Goal: Task Accomplishment & Management: Manage account settings

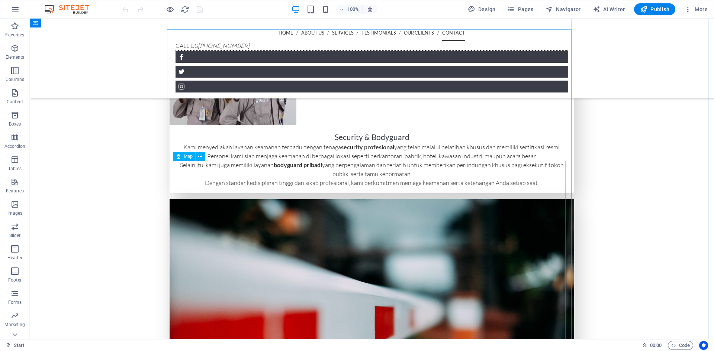
scroll to position [2306, 0]
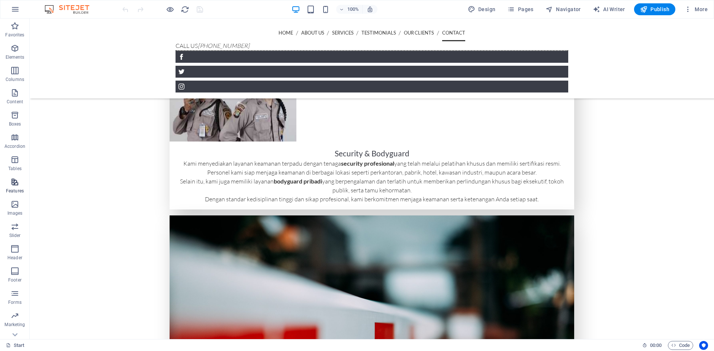
click at [17, 182] on icon "button" at bounding box center [14, 182] width 9 height 9
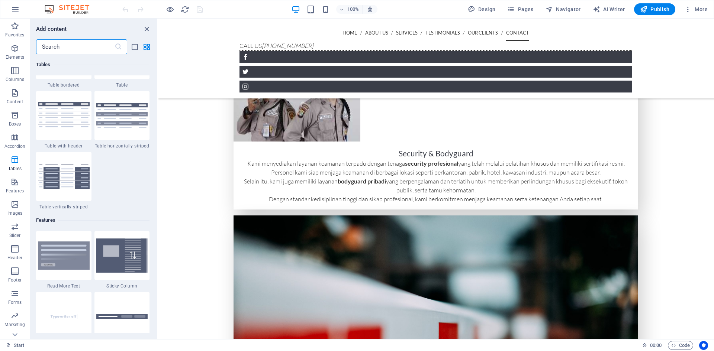
scroll to position [2711, 0]
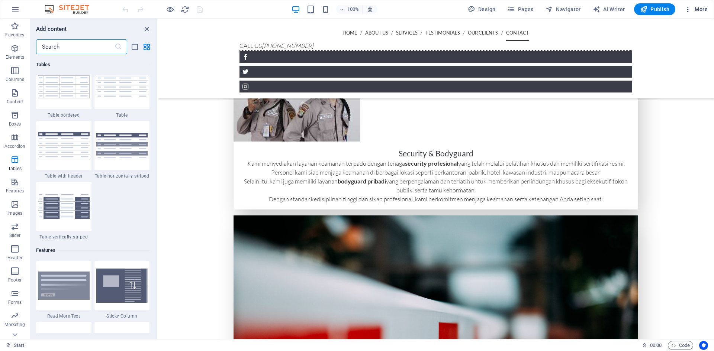
click at [705, 10] on span "More" at bounding box center [695, 9] width 23 height 7
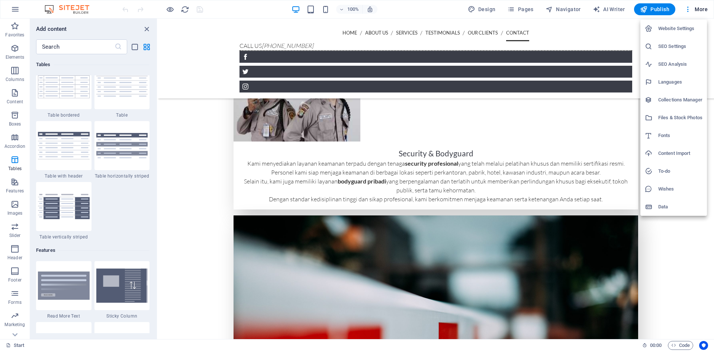
click at [679, 31] on h6 "Website Settings" at bounding box center [680, 28] width 44 height 9
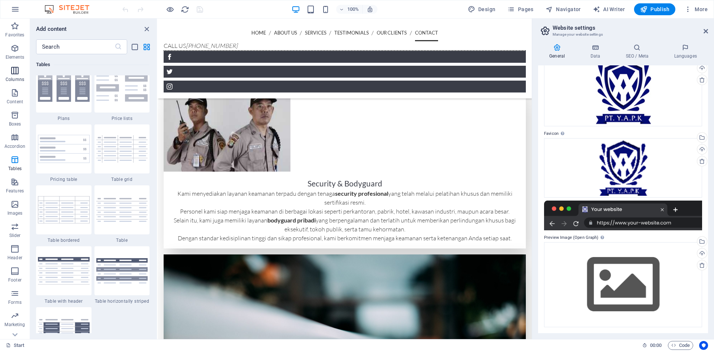
scroll to position [2562, 0]
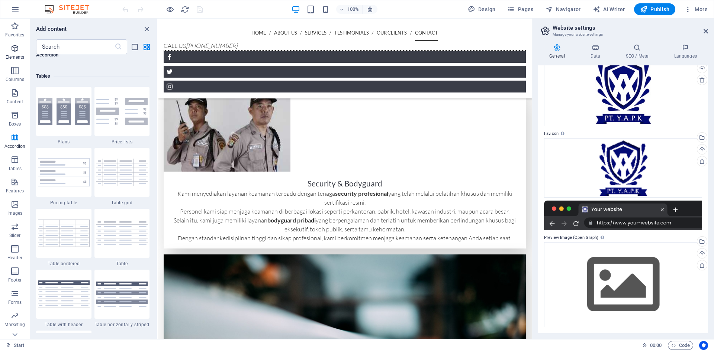
click at [17, 48] on icon "button" at bounding box center [14, 48] width 9 height 9
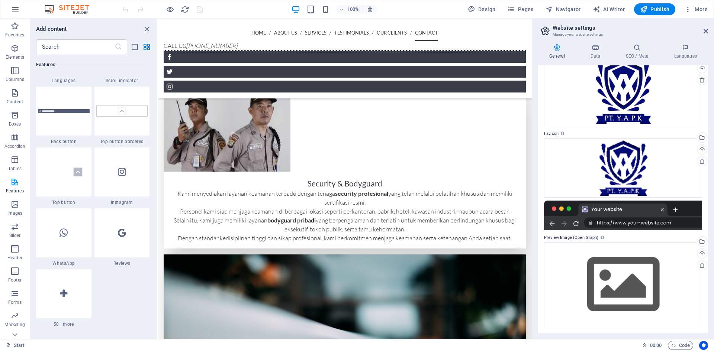
scroll to position [3531, 0]
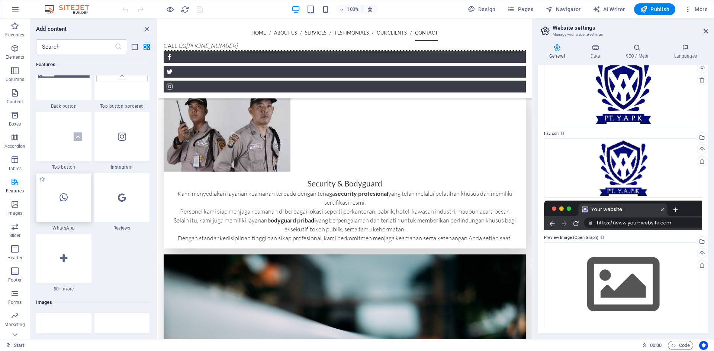
click at [64, 200] on icon at bounding box center [63, 198] width 8 height 10
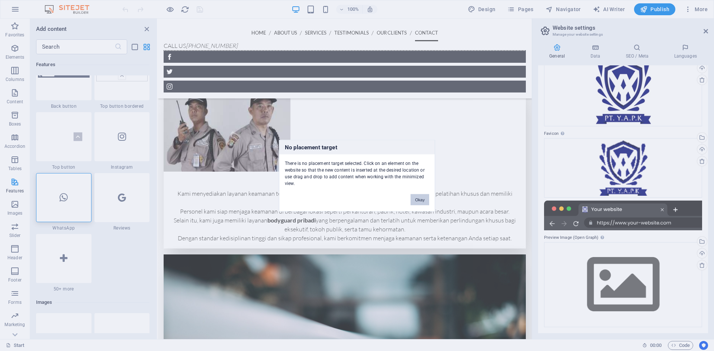
click at [422, 202] on button "Okay" at bounding box center [419, 199] width 19 height 11
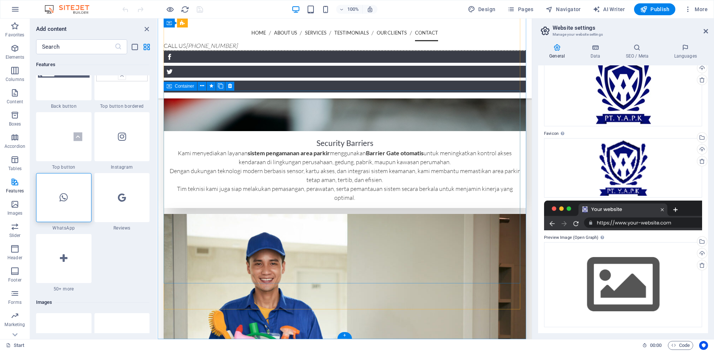
scroll to position [2656, 0]
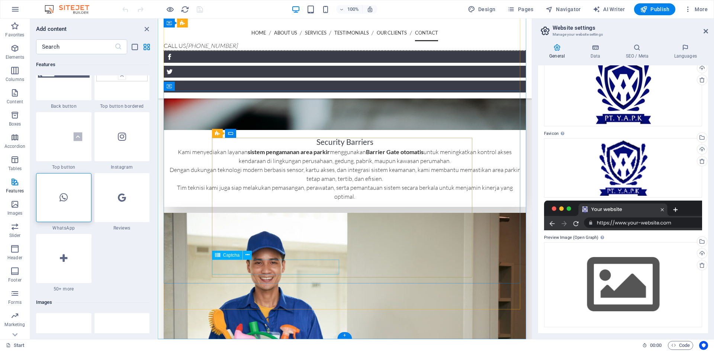
click at [248, 256] on icon at bounding box center [247, 255] width 4 height 8
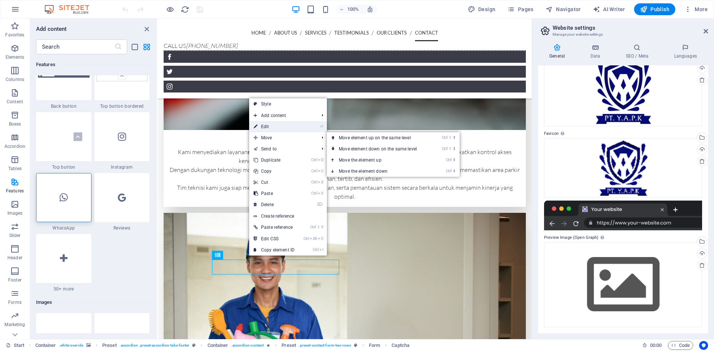
click at [263, 127] on link "⏎ Edit" at bounding box center [274, 126] width 50 height 11
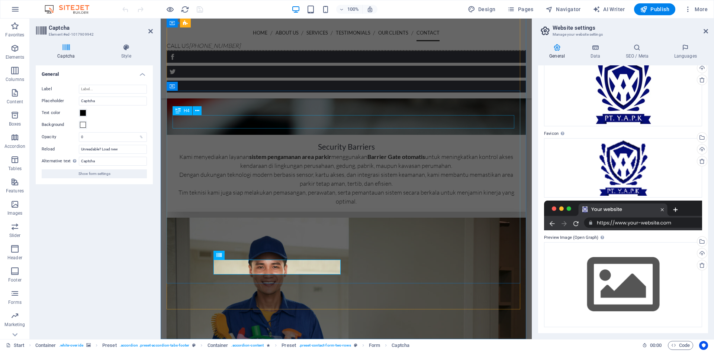
scroll to position [2662, 0]
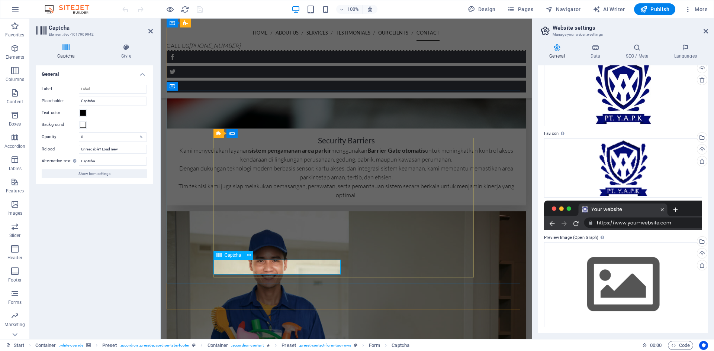
click at [249, 259] on icon at bounding box center [249, 256] width 4 height 8
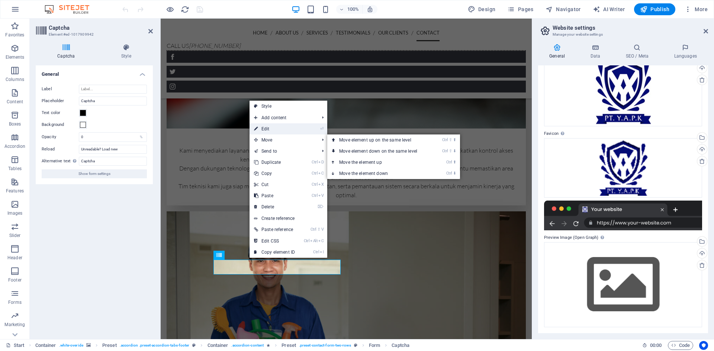
click at [274, 128] on link "⏎ Edit" at bounding box center [274, 128] width 50 height 11
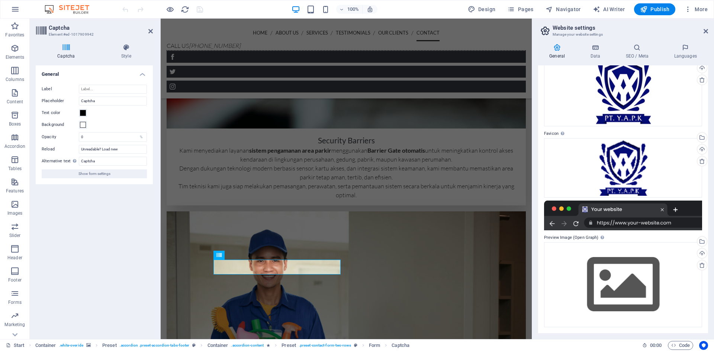
click at [69, 48] on icon at bounding box center [66, 47] width 61 height 7
click at [124, 55] on h4 "Style" at bounding box center [126, 52] width 53 height 16
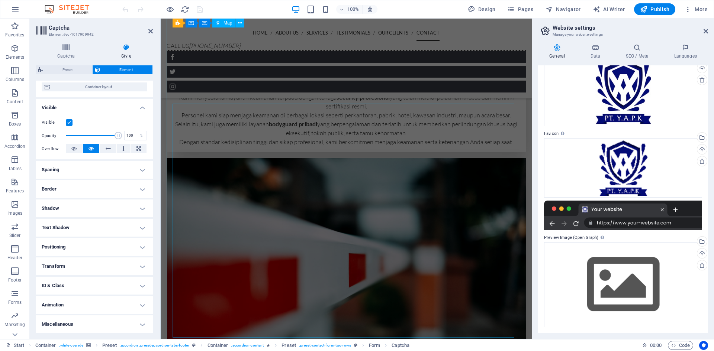
scroll to position [2402, 0]
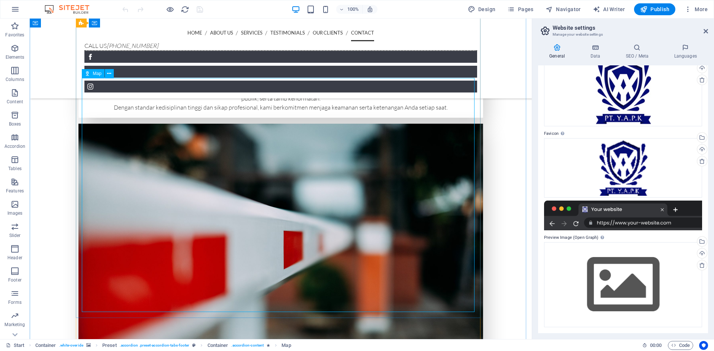
scroll to position [2439, 0]
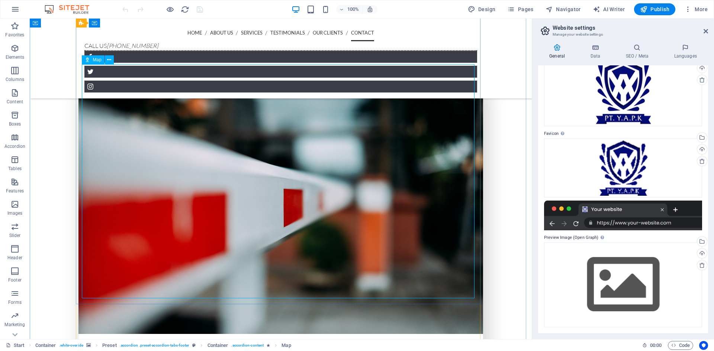
click at [111, 59] on icon at bounding box center [109, 60] width 4 height 8
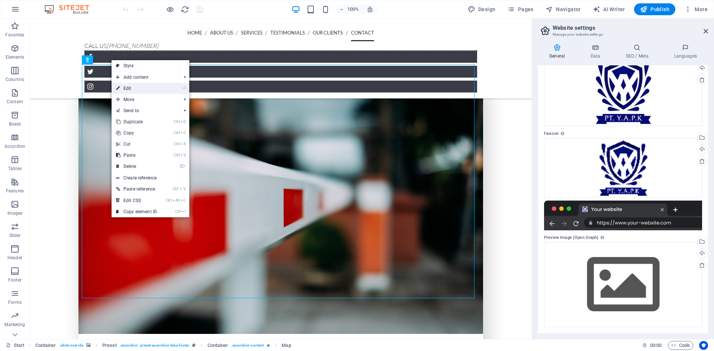
click at [136, 86] on link "⏎ Edit" at bounding box center [136, 88] width 50 height 11
select select "1"
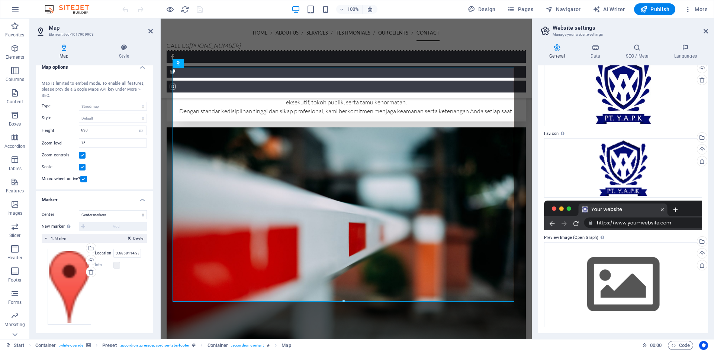
scroll to position [9, 0]
click at [126, 252] on input "3.6858114,98.6554898" at bounding box center [127, 251] width 28 height 9
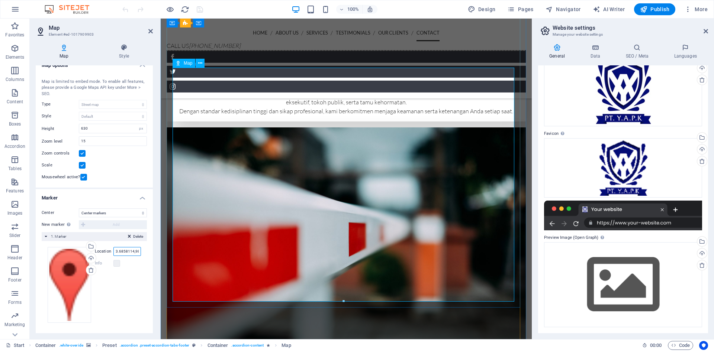
paste input "60287392418, 98.65618517929144"
type input "3.685860287392418, 98.65618517929144"
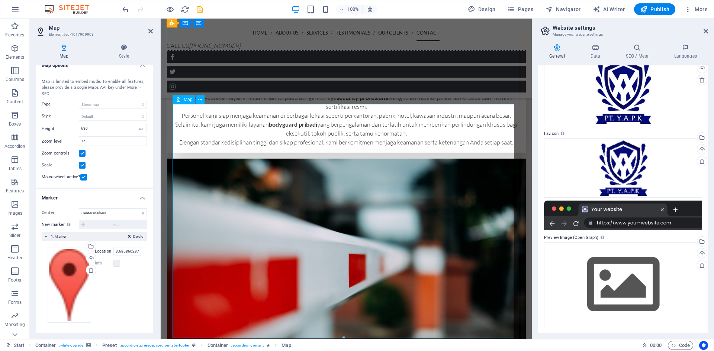
scroll to position [2402, 0]
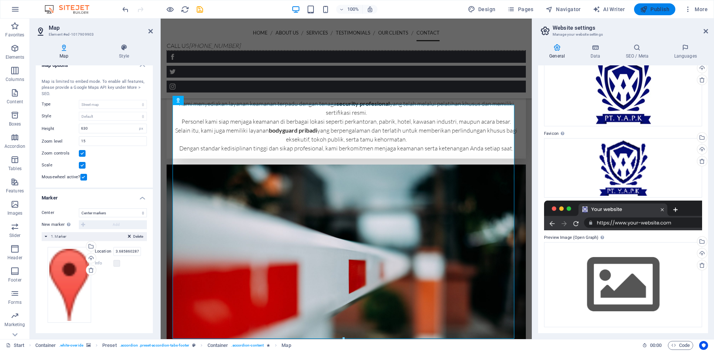
click at [654, 13] on span "Publish" at bounding box center [654, 9] width 29 height 7
checkbox input "false"
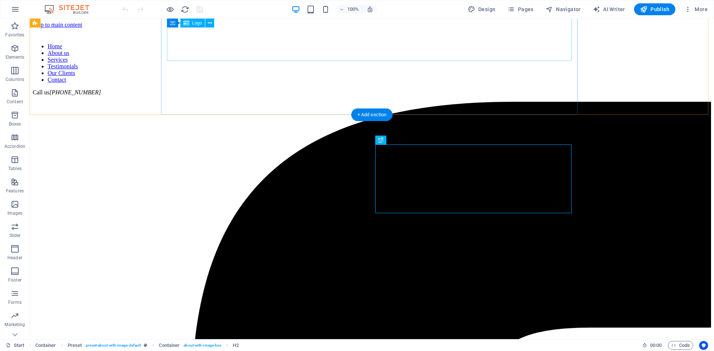
scroll to position [224, 0]
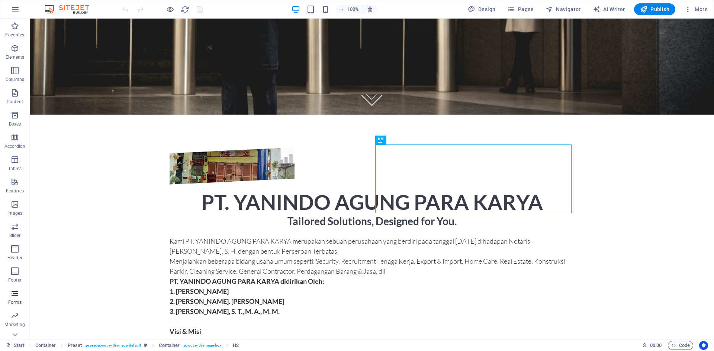
click at [19, 297] on icon "button" at bounding box center [14, 293] width 9 height 9
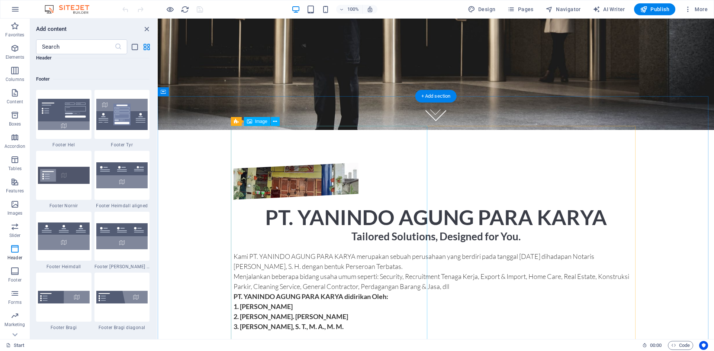
scroll to position [260, 0]
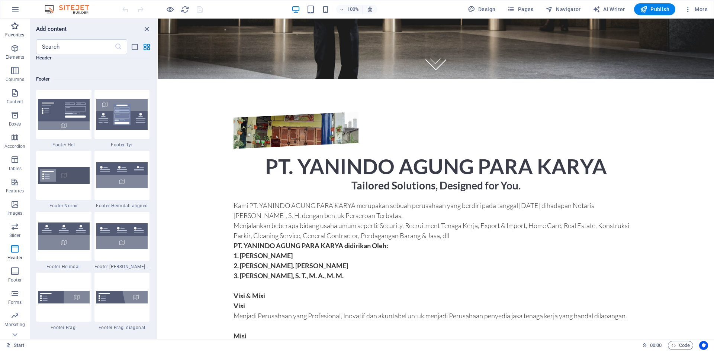
click at [14, 31] on span "Favorites" at bounding box center [15, 31] width 30 height 18
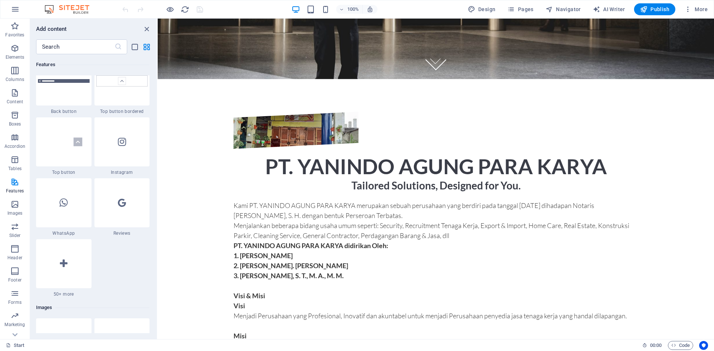
scroll to position [3531, 0]
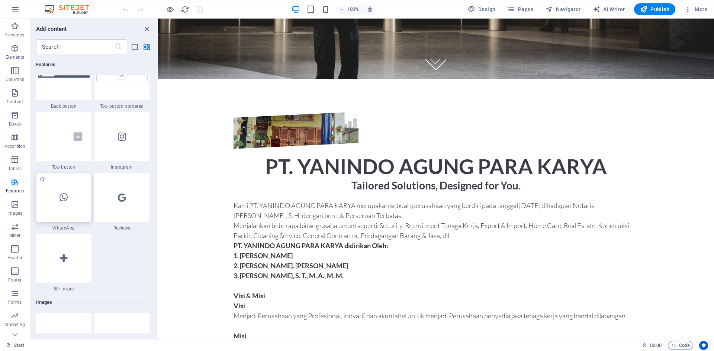
click at [62, 198] on icon at bounding box center [63, 198] width 8 height 10
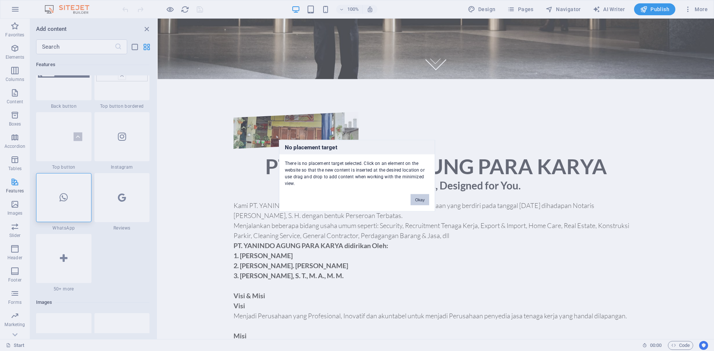
click at [419, 199] on button "Okay" at bounding box center [419, 199] width 19 height 11
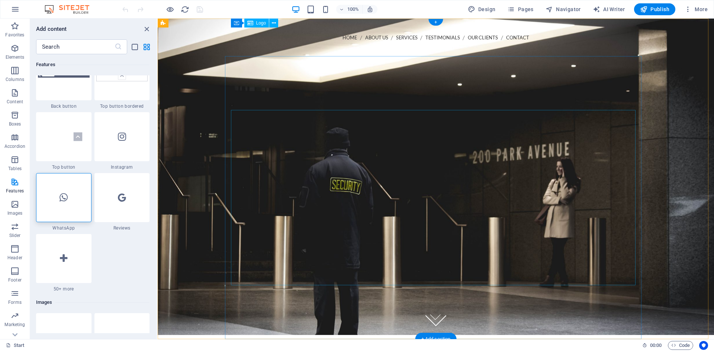
scroll to position [0, 0]
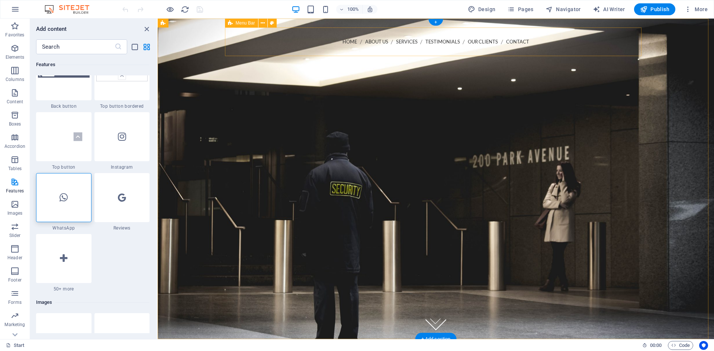
click at [241, 29] on div "Home About us Services Testimonials Our Clients Contact Call us 061-4206-8721 M…" at bounding box center [435, 68] width 416 height 80
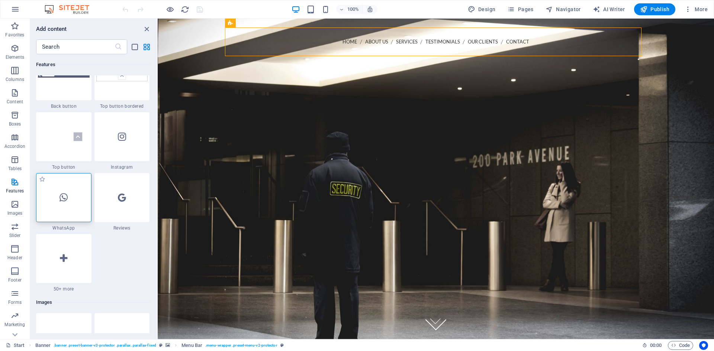
click at [66, 198] on icon at bounding box center [63, 198] width 8 height 10
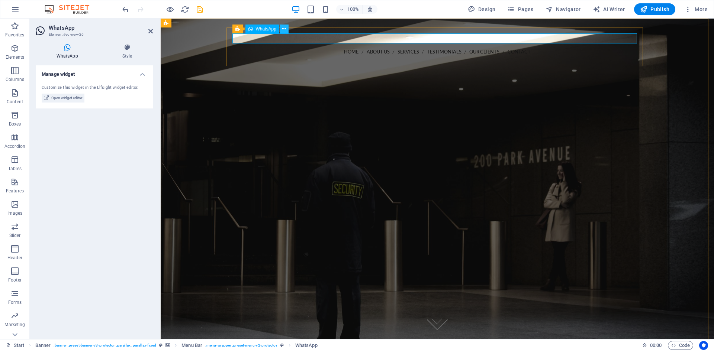
click at [282, 29] on icon at bounding box center [284, 29] width 4 height 8
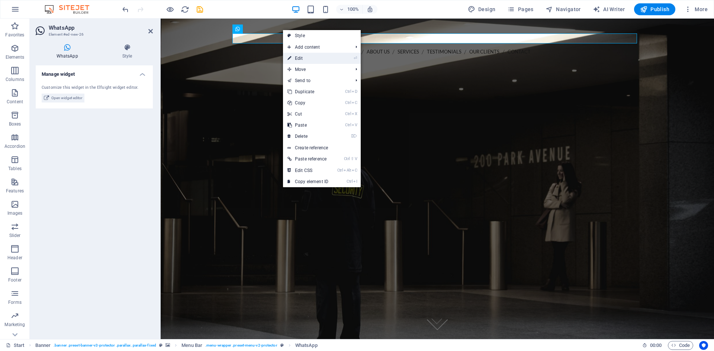
click at [305, 61] on link "⏎ Edit" at bounding box center [308, 58] width 50 height 11
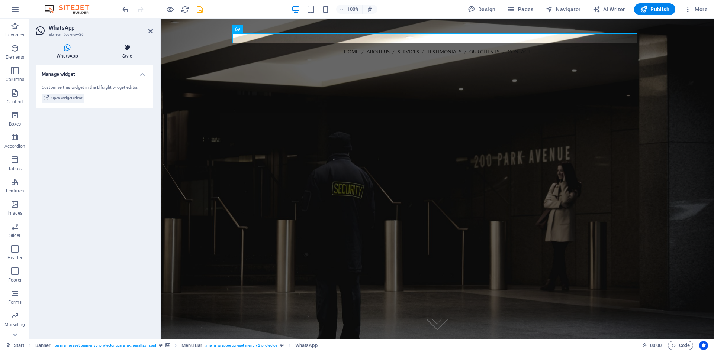
click at [129, 49] on icon at bounding box center [126, 47] width 51 height 7
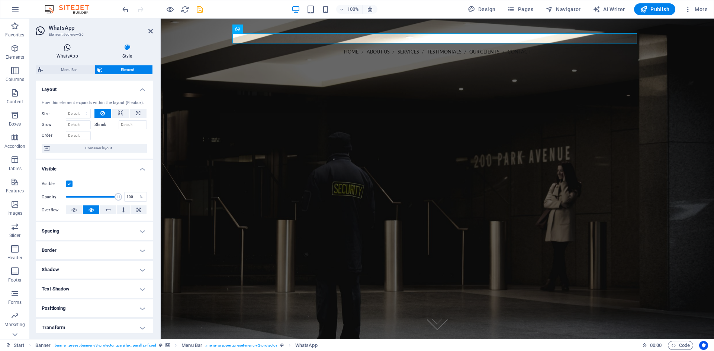
click at [65, 49] on icon at bounding box center [67, 47] width 63 height 7
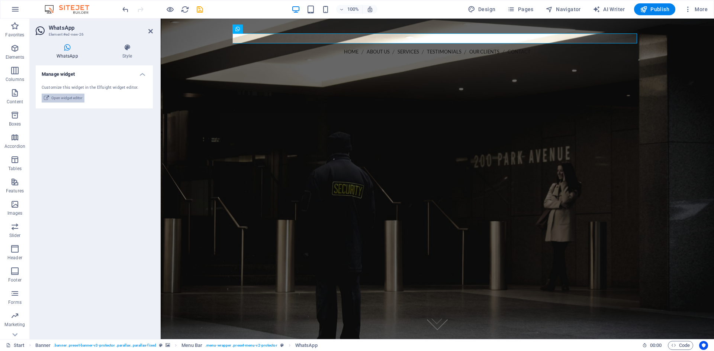
click at [63, 98] on span "Open widget editor" at bounding box center [66, 98] width 31 height 9
click at [123, 10] on icon "undo" at bounding box center [125, 9] width 9 height 9
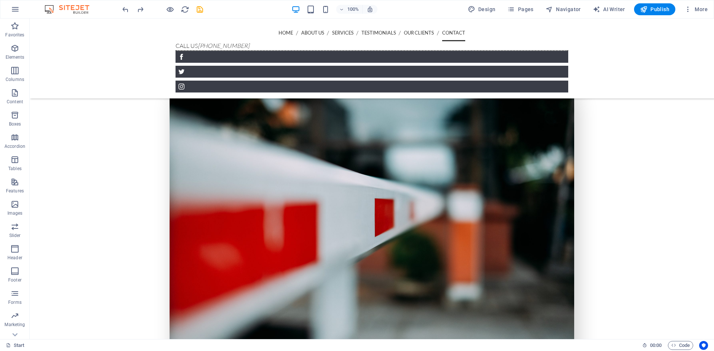
scroll to position [2490, 0]
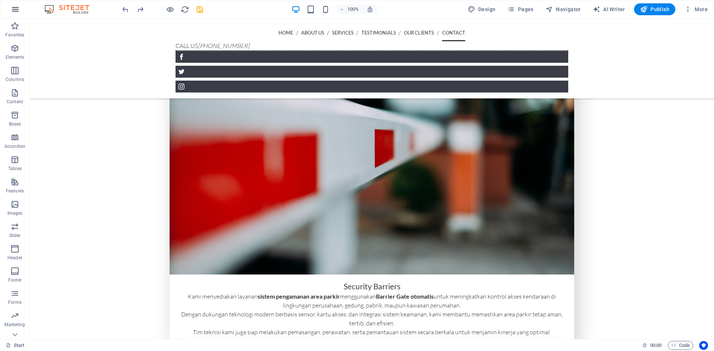
click at [15, 11] on icon "button" at bounding box center [15, 9] width 9 height 9
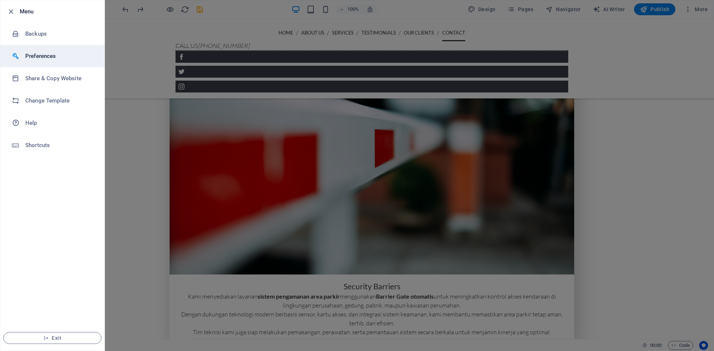
click at [42, 54] on h6 "Preferences" at bounding box center [59, 56] width 69 height 9
select select "en"
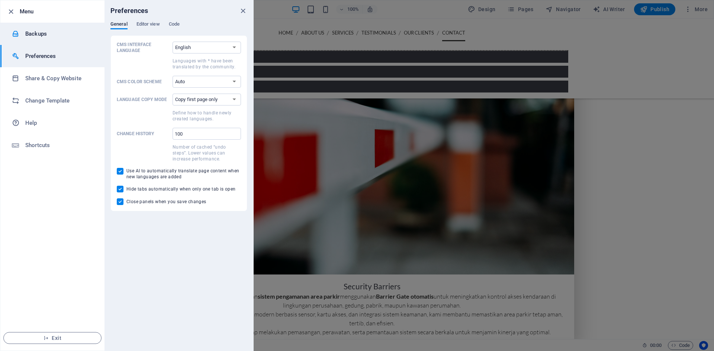
click at [35, 30] on h6 "Backups" at bounding box center [59, 33] width 69 height 9
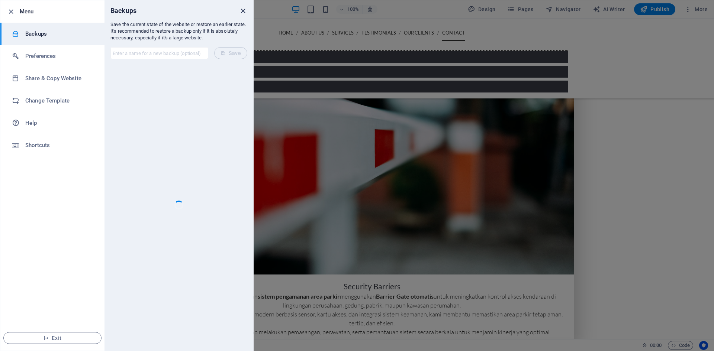
click at [243, 11] on icon "close" at bounding box center [243, 11] width 9 height 9
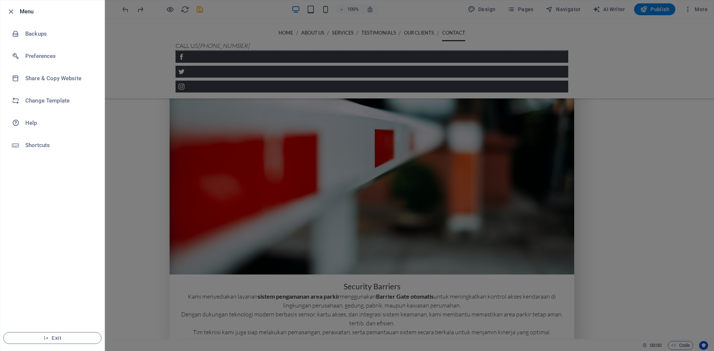
click at [138, 146] on div at bounding box center [357, 175] width 714 height 351
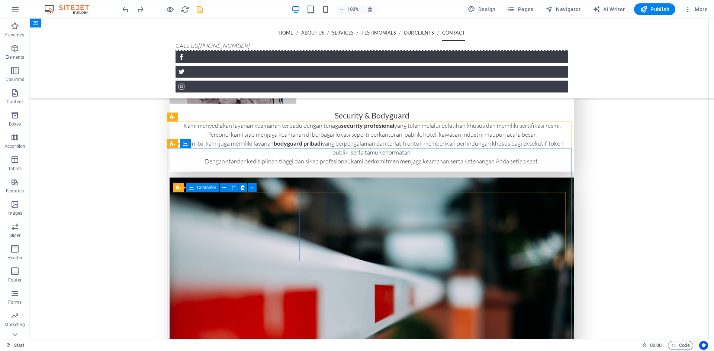
scroll to position [2213, 0]
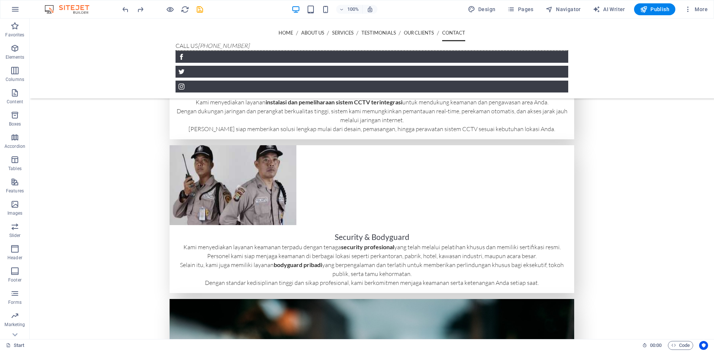
click at [204, 10] on div "100% Design Pages Navigator AI Writer Publish More" at bounding box center [415, 9] width 589 height 12
click at [203, 9] on icon "save" at bounding box center [199, 9] width 9 height 9
checkbox input "false"
click at [13, 9] on icon "button" at bounding box center [15, 9] width 9 height 9
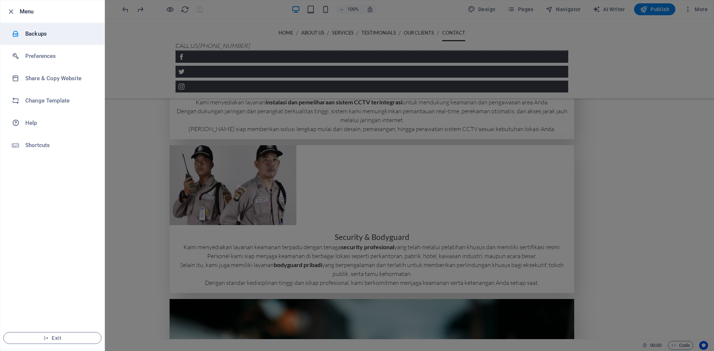
click at [28, 30] on h6 "Backups" at bounding box center [59, 33] width 69 height 9
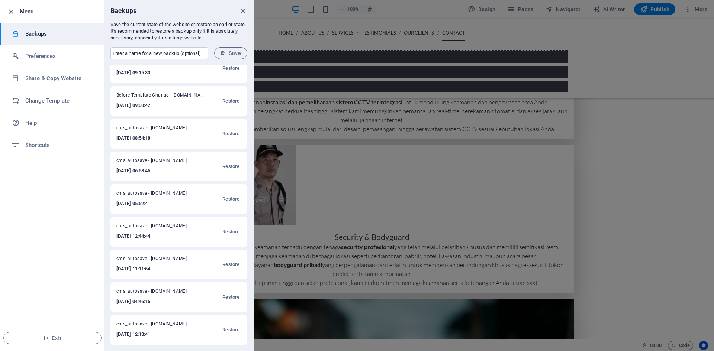
scroll to position [0, 0]
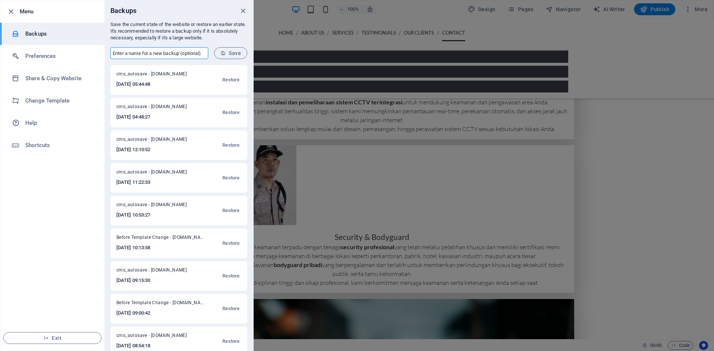
click at [170, 52] on input "text" at bounding box center [159, 53] width 98 height 12
type input "oke"
click at [230, 56] on span "Save" at bounding box center [230, 53] width 20 height 6
click at [243, 11] on icon "close" at bounding box center [243, 11] width 9 height 9
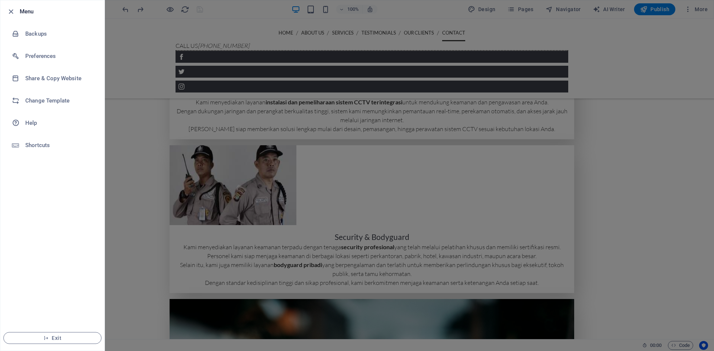
click at [659, 9] on div at bounding box center [357, 175] width 714 height 351
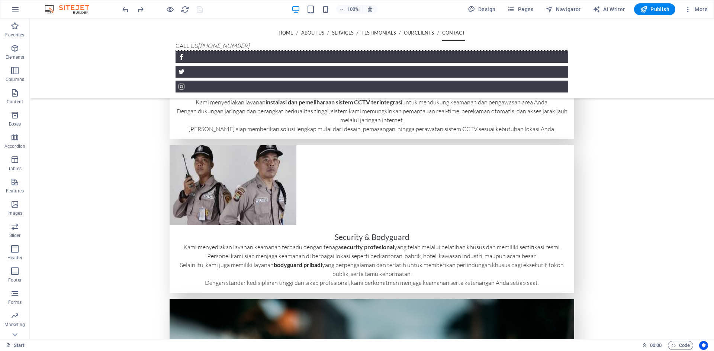
click at [659, 9] on span "Publish" at bounding box center [654, 9] width 29 height 7
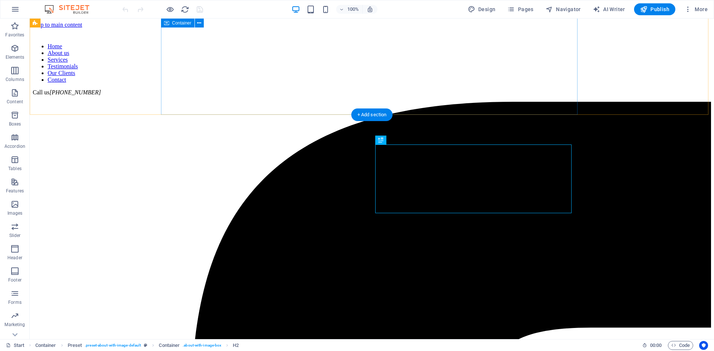
scroll to position [224, 0]
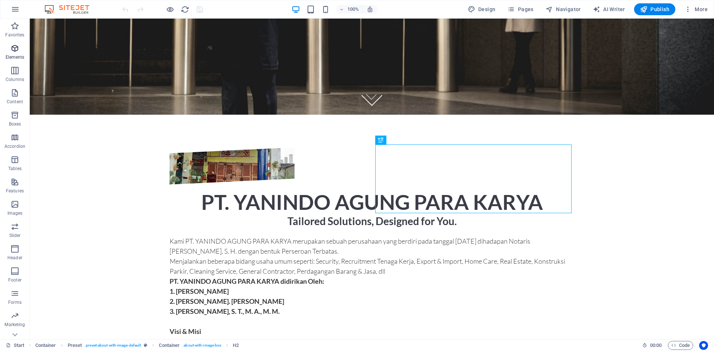
click at [14, 51] on icon "button" at bounding box center [14, 48] width 9 height 9
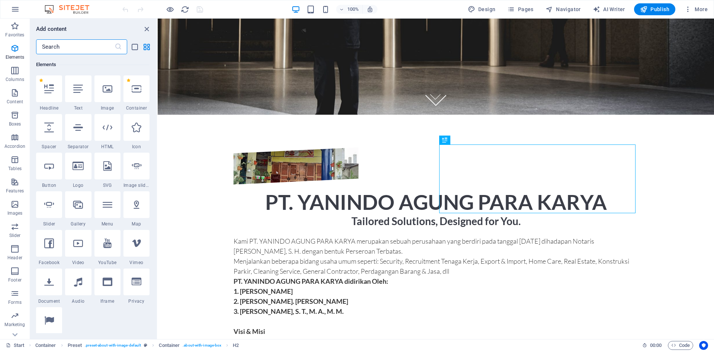
scroll to position [0, 0]
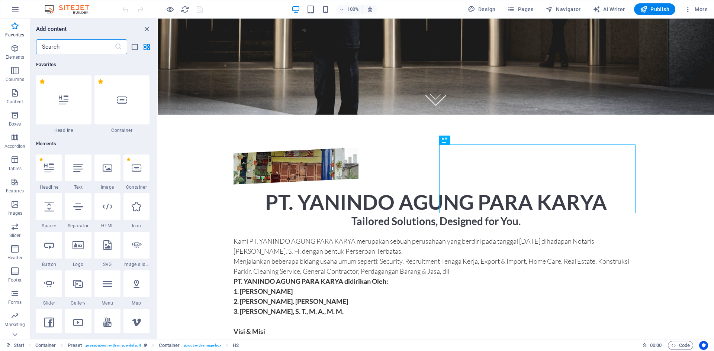
click at [73, 46] on input "text" at bounding box center [75, 46] width 78 height 15
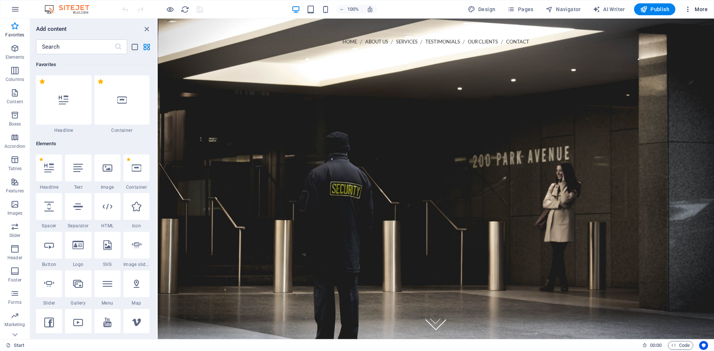
click at [696, 10] on span "More" at bounding box center [695, 9] width 23 height 7
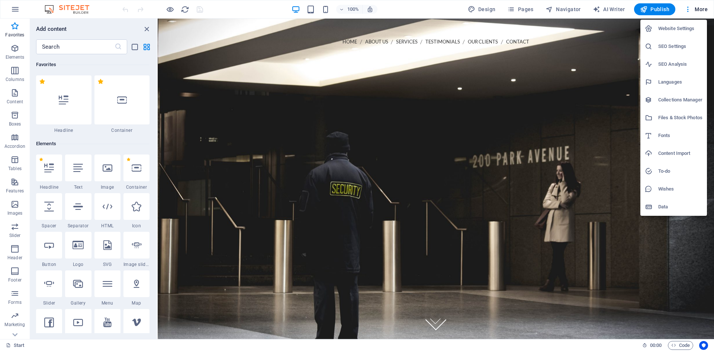
click at [685, 101] on h6 "Collections Manager" at bounding box center [680, 100] width 44 height 9
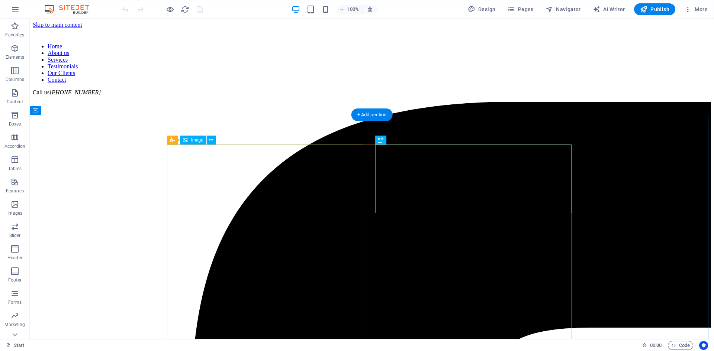
scroll to position [224, 0]
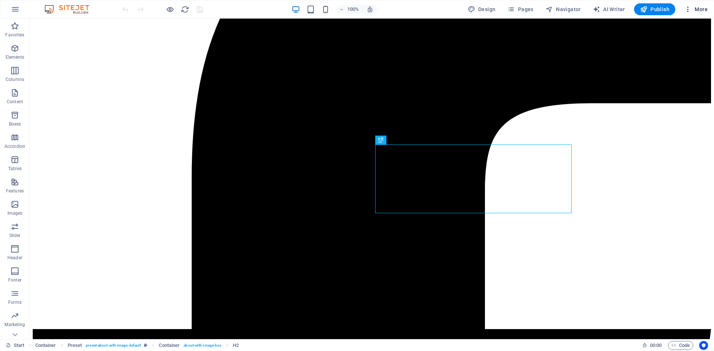
click at [694, 8] on span "More" at bounding box center [695, 9] width 23 height 7
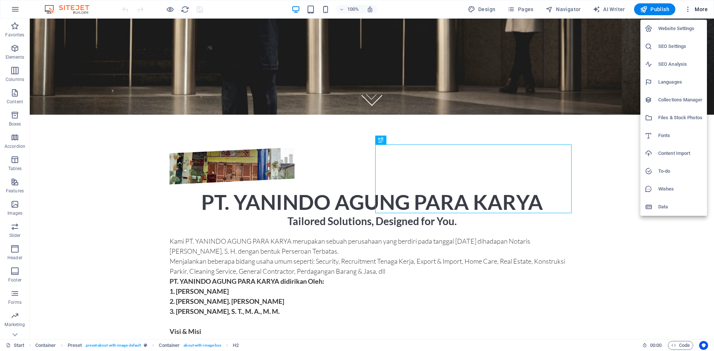
click at [686, 28] on h6 "Website Settings" at bounding box center [680, 28] width 44 height 9
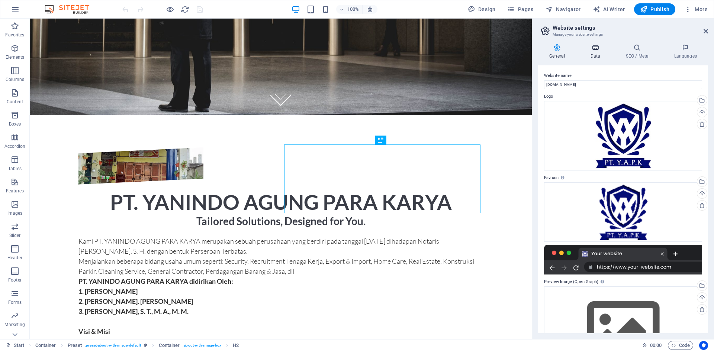
click at [597, 52] on h4 "Data" at bounding box center [596, 52] width 35 height 16
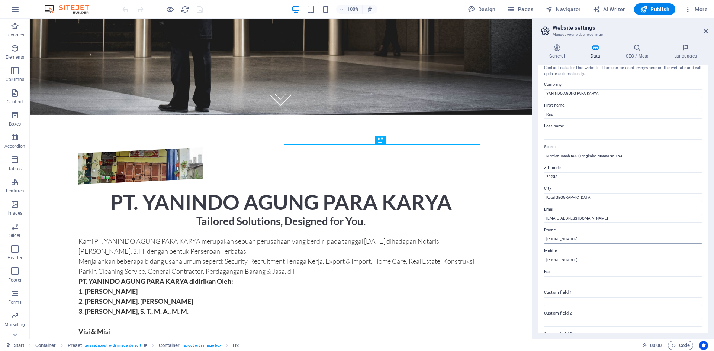
scroll to position [0, 0]
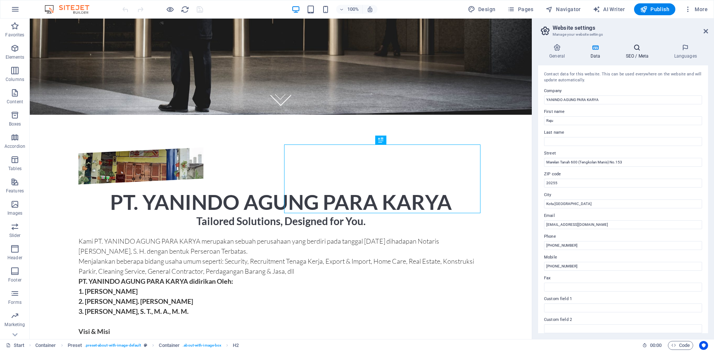
click at [637, 52] on h4 "SEO / Meta" at bounding box center [638, 52] width 48 height 16
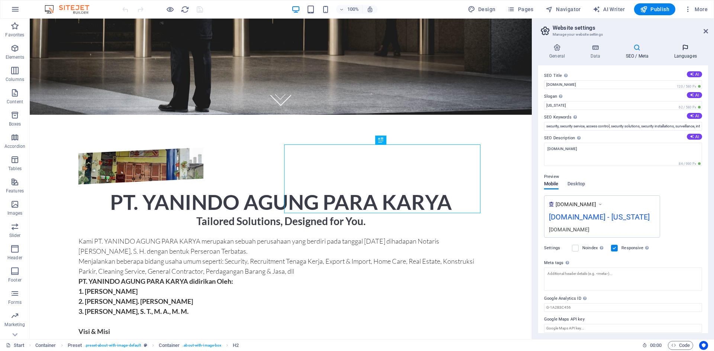
click at [673, 52] on h4 "Languages" at bounding box center [684, 52] width 45 height 16
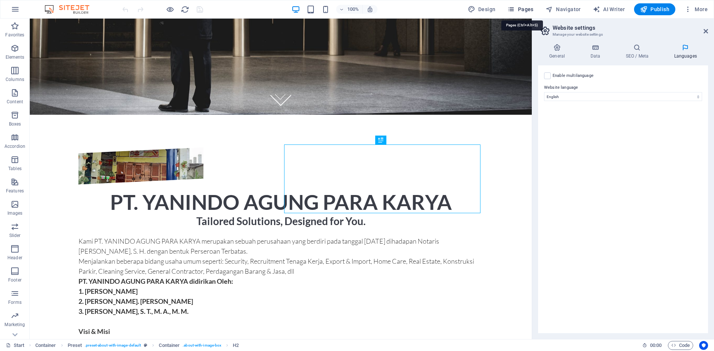
click at [522, 5] on button "Pages" at bounding box center [520, 9] width 32 height 12
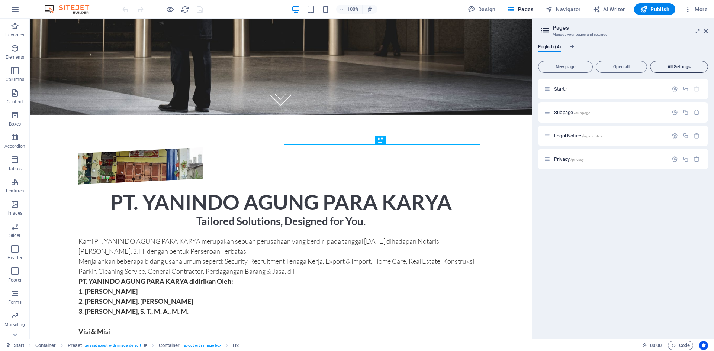
click at [670, 65] on span "All Settings" at bounding box center [678, 67] width 51 height 4
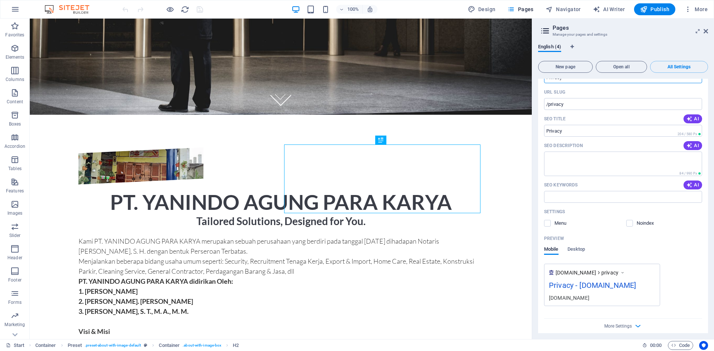
scroll to position [947, 0]
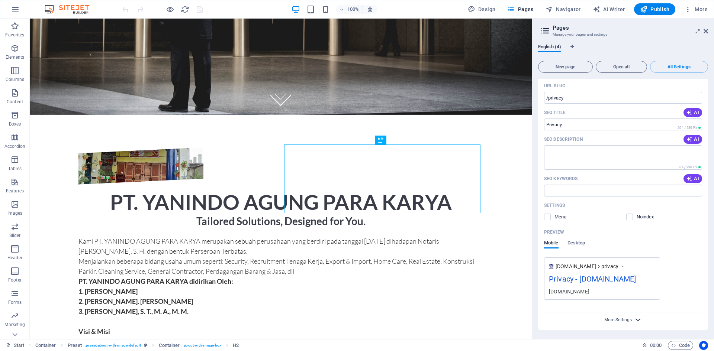
click at [624, 321] on span "More Settings" at bounding box center [618, 319] width 28 height 5
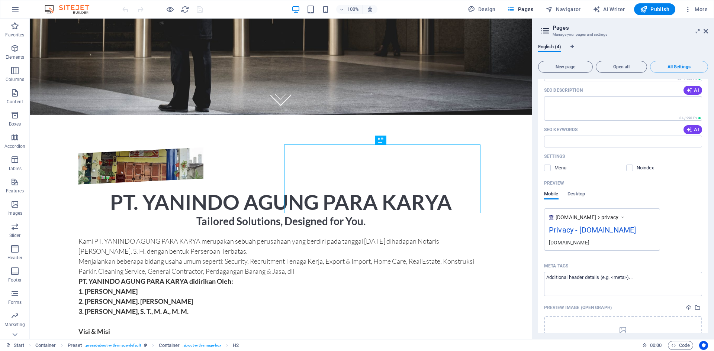
scroll to position [1054, 0]
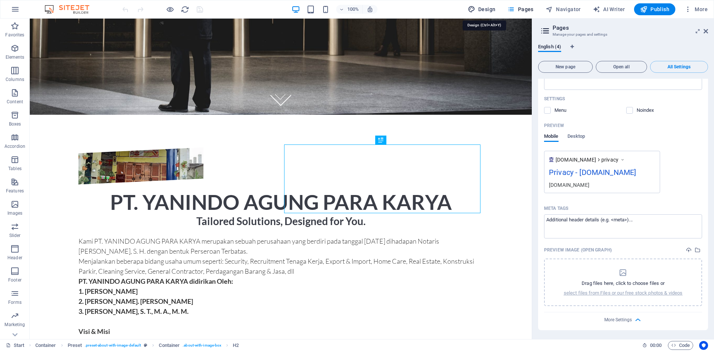
click at [491, 11] on span "Design" at bounding box center [482, 9] width 28 height 7
select select "px"
select select "300"
select select "px"
select select "700"
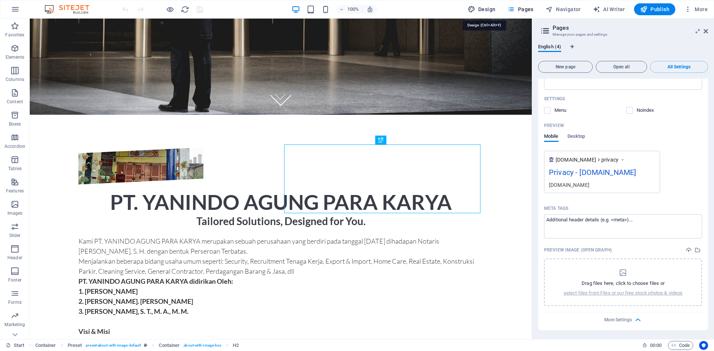
select select "px"
select select "rem"
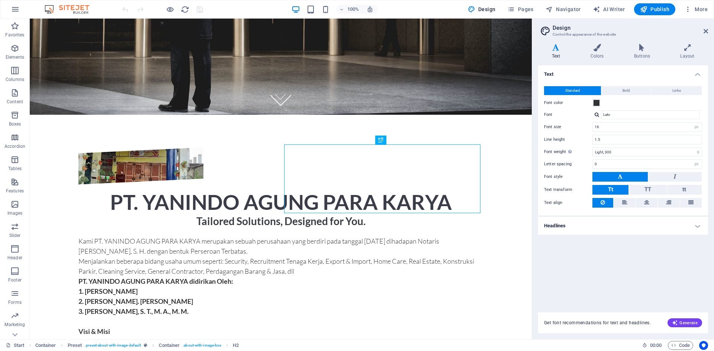
click at [568, 228] on h4 "Headlines" at bounding box center [623, 226] width 170 height 18
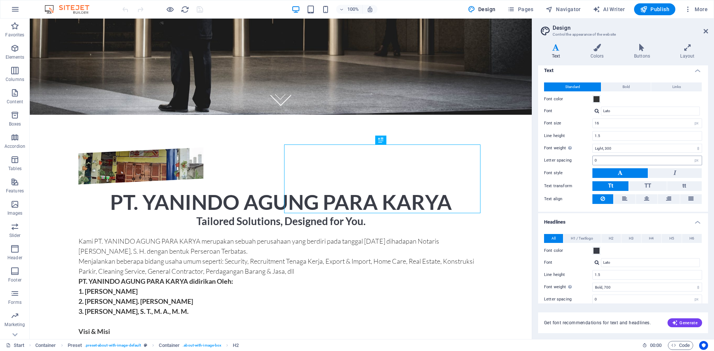
scroll to position [0, 0]
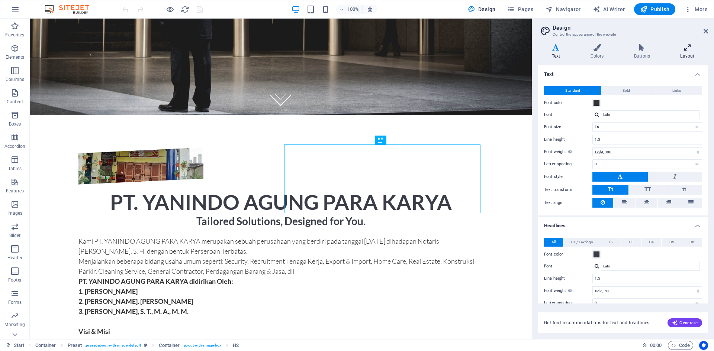
click at [681, 48] on icon at bounding box center [686, 47] width 41 height 7
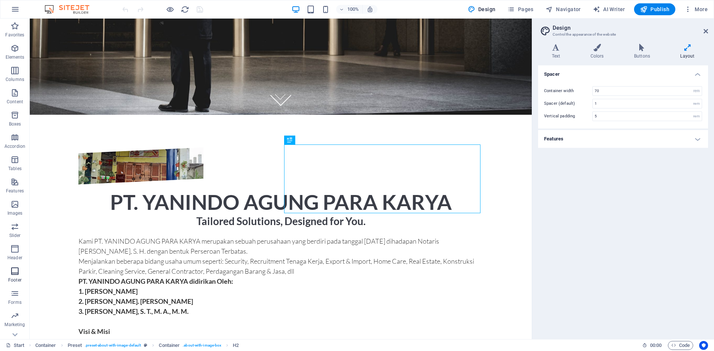
click at [17, 271] on icon "button" at bounding box center [14, 271] width 9 height 9
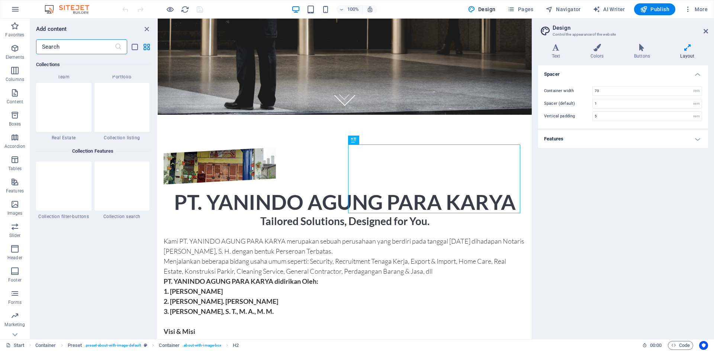
scroll to position [7001, 0]
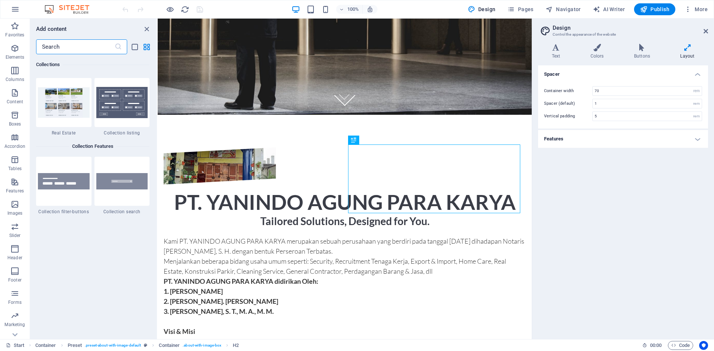
click at [698, 33] on header "Design Control the appearance of the website" at bounding box center [623, 28] width 168 height 19
click at [708, 30] on aside "Design Control the appearance of the website Variants Text Colors Buttons Layou…" at bounding box center [622, 179] width 182 height 321
click at [705, 32] on icon at bounding box center [705, 31] width 4 height 6
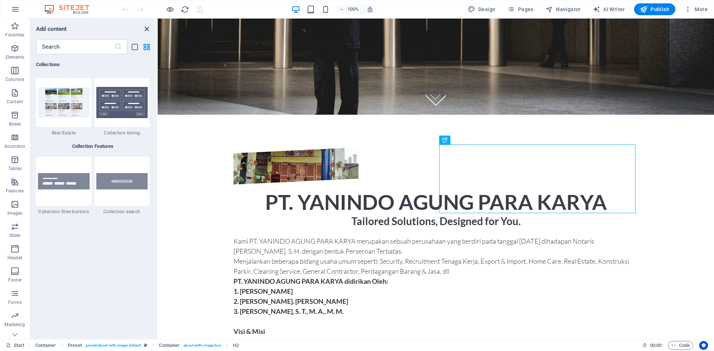
click at [149, 29] on icon "close panel" at bounding box center [146, 29] width 9 height 9
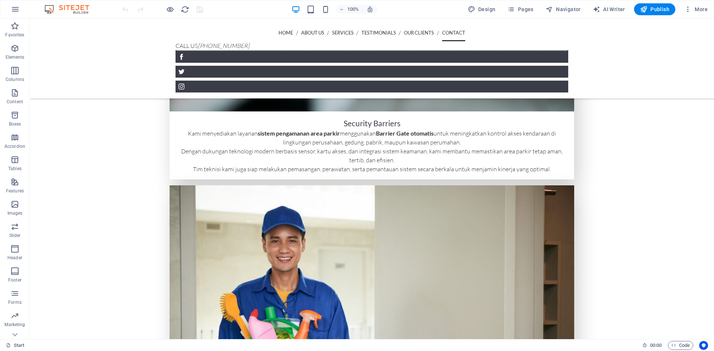
scroll to position [2659, 0]
